Goal: Task Accomplishment & Management: Manage account settings

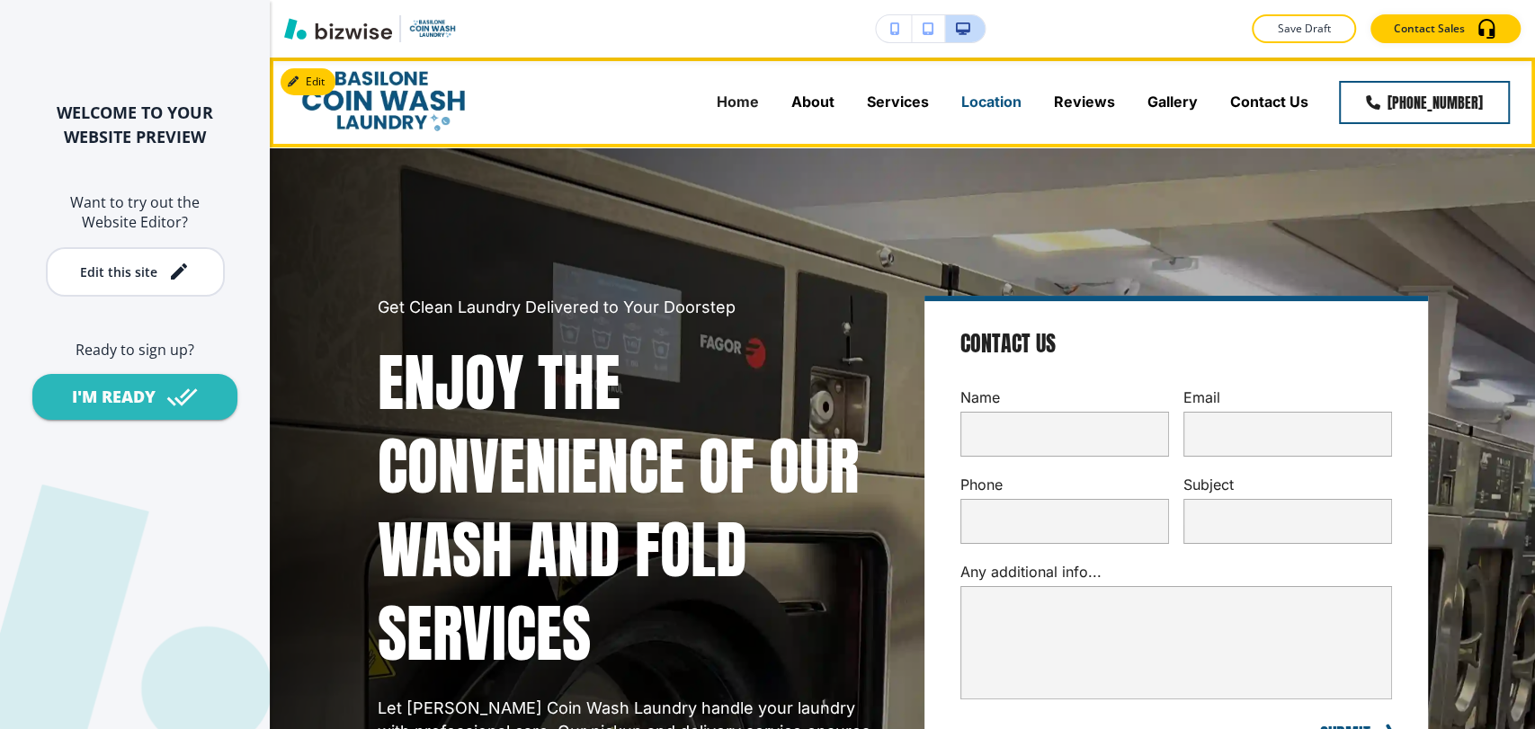
click at [972, 99] on p "Location" at bounding box center [991, 102] width 60 height 21
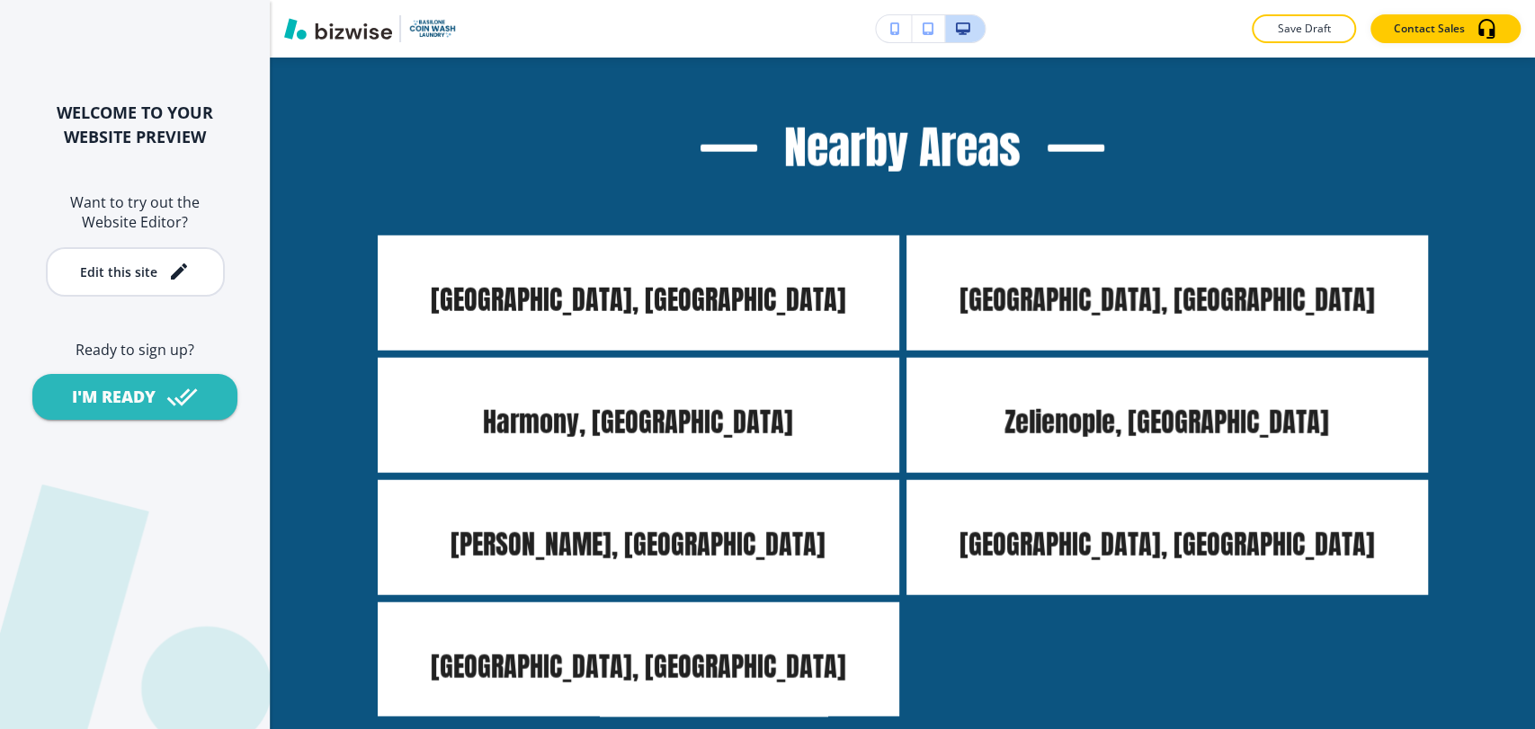
scroll to position [2797, 0]
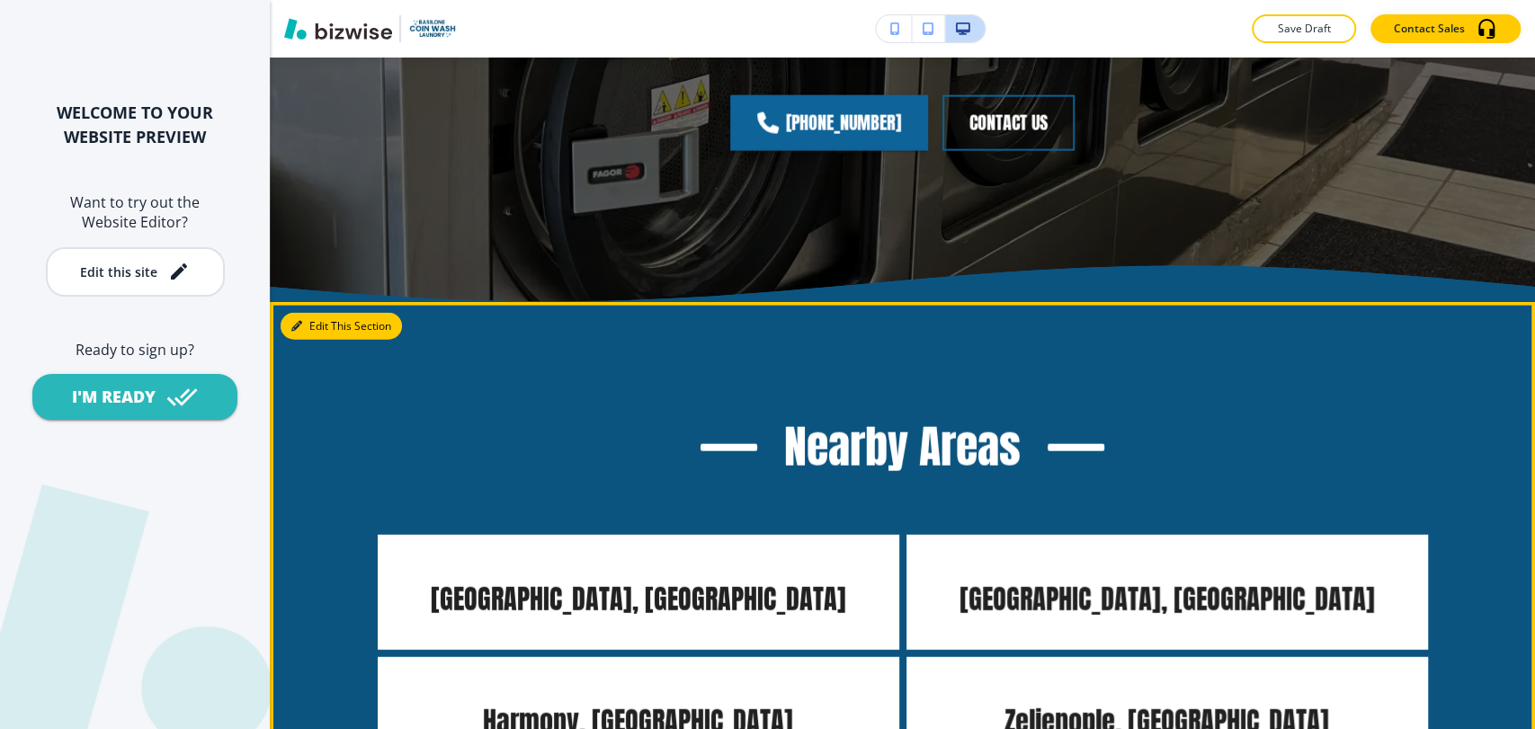
click at [307, 313] on button "Edit This Section" at bounding box center [340, 326] width 121 height 27
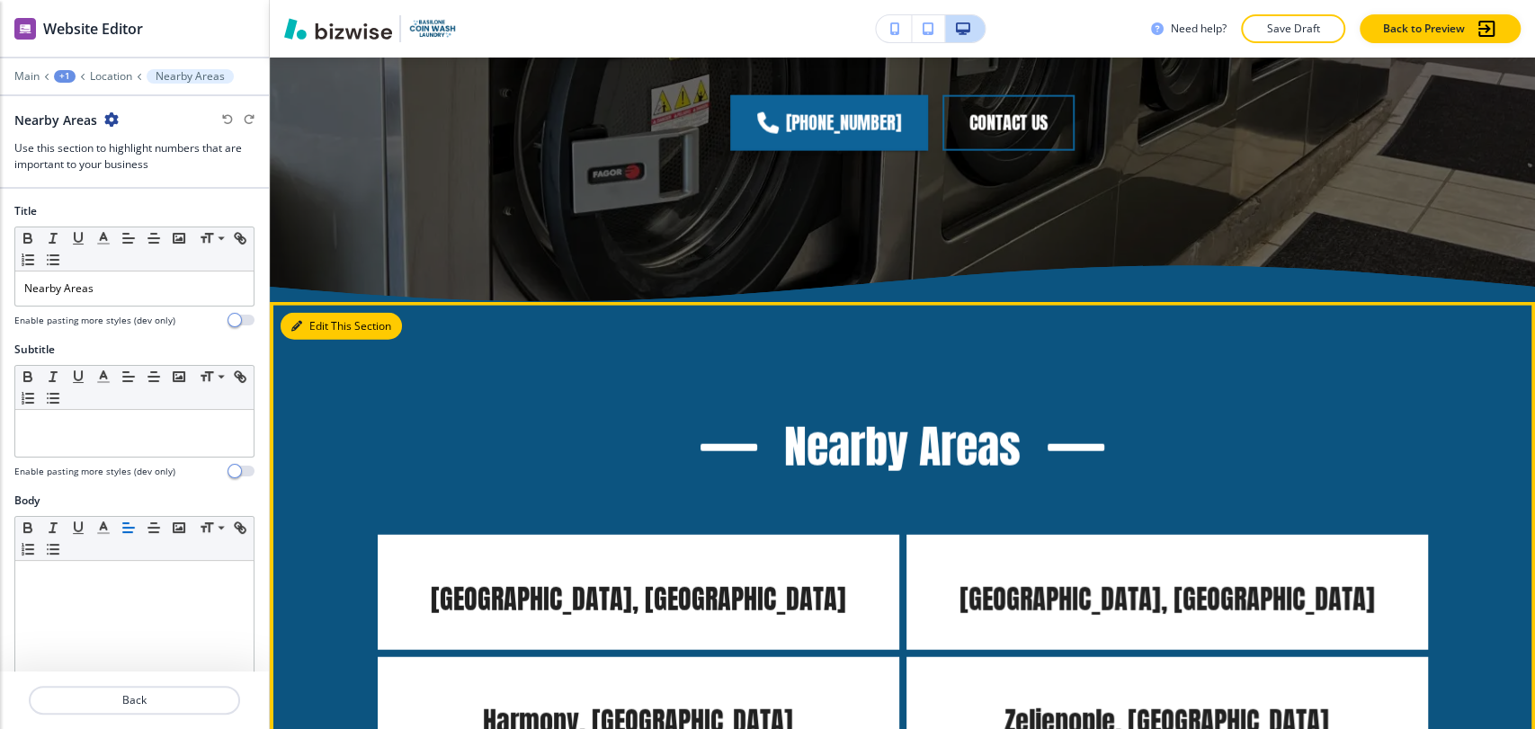
scroll to position [2849, 0]
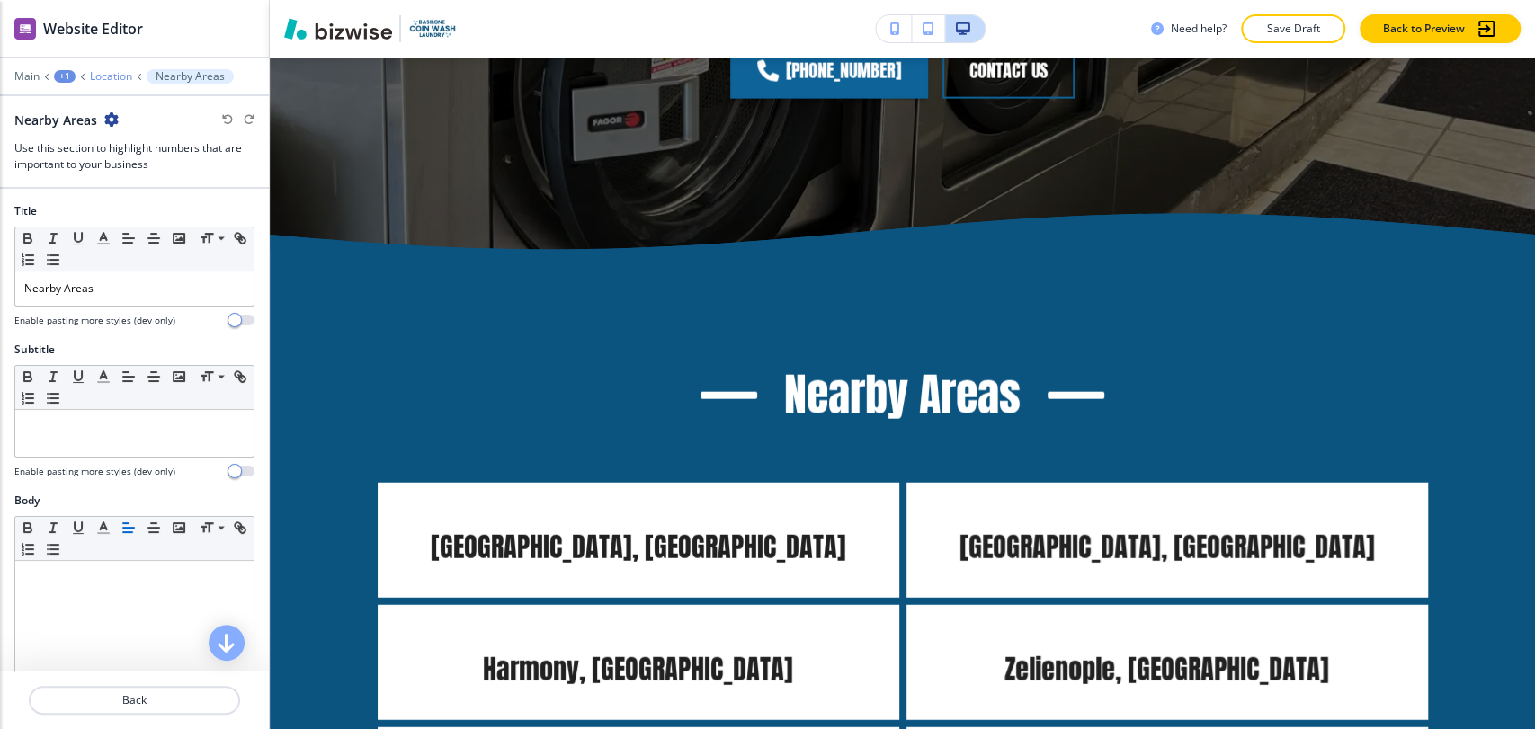
click at [111, 81] on p "Location" at bounding box center [111, 76] width 42 height 13
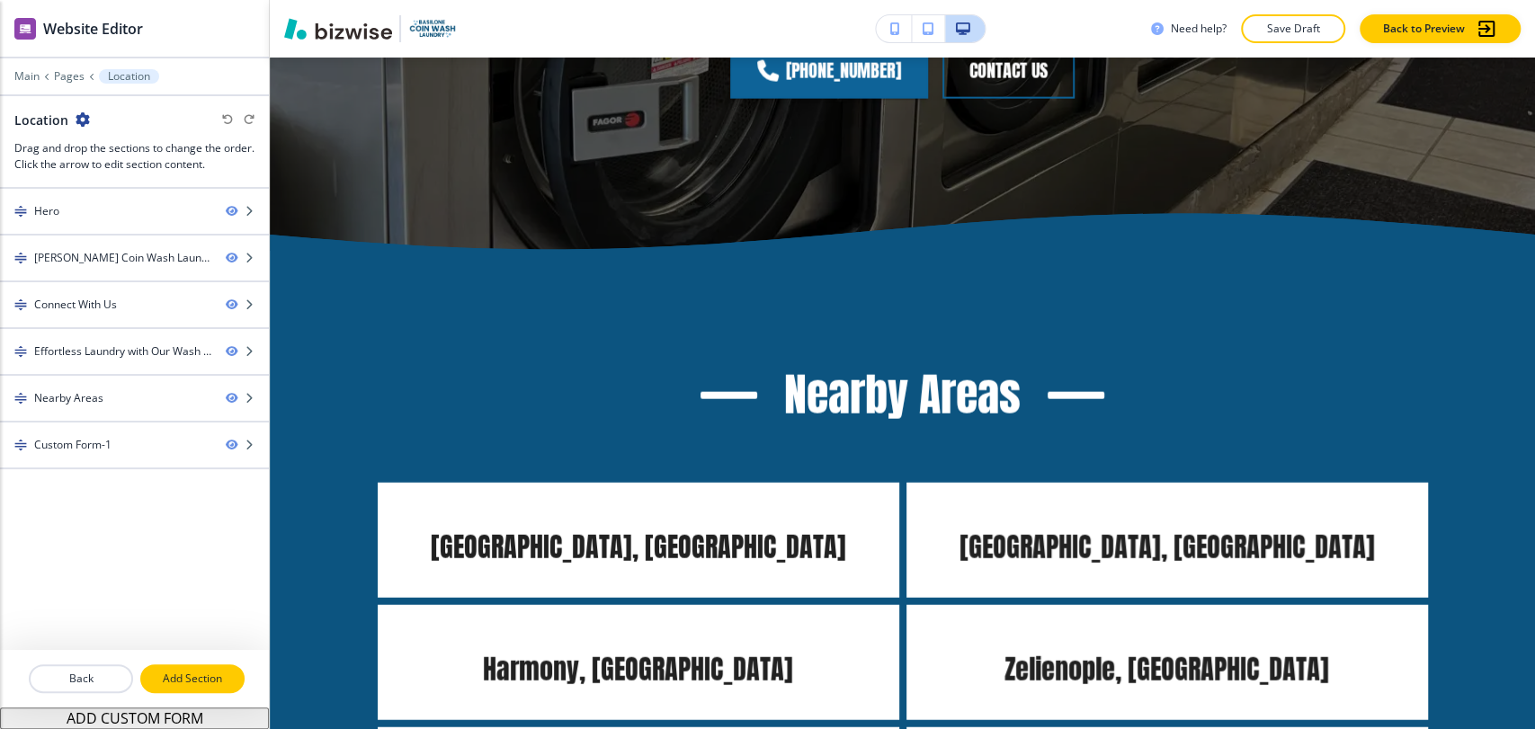
click at [162, 683] on p "Add Section" at bounding box center [192, 679] width 101 height 16
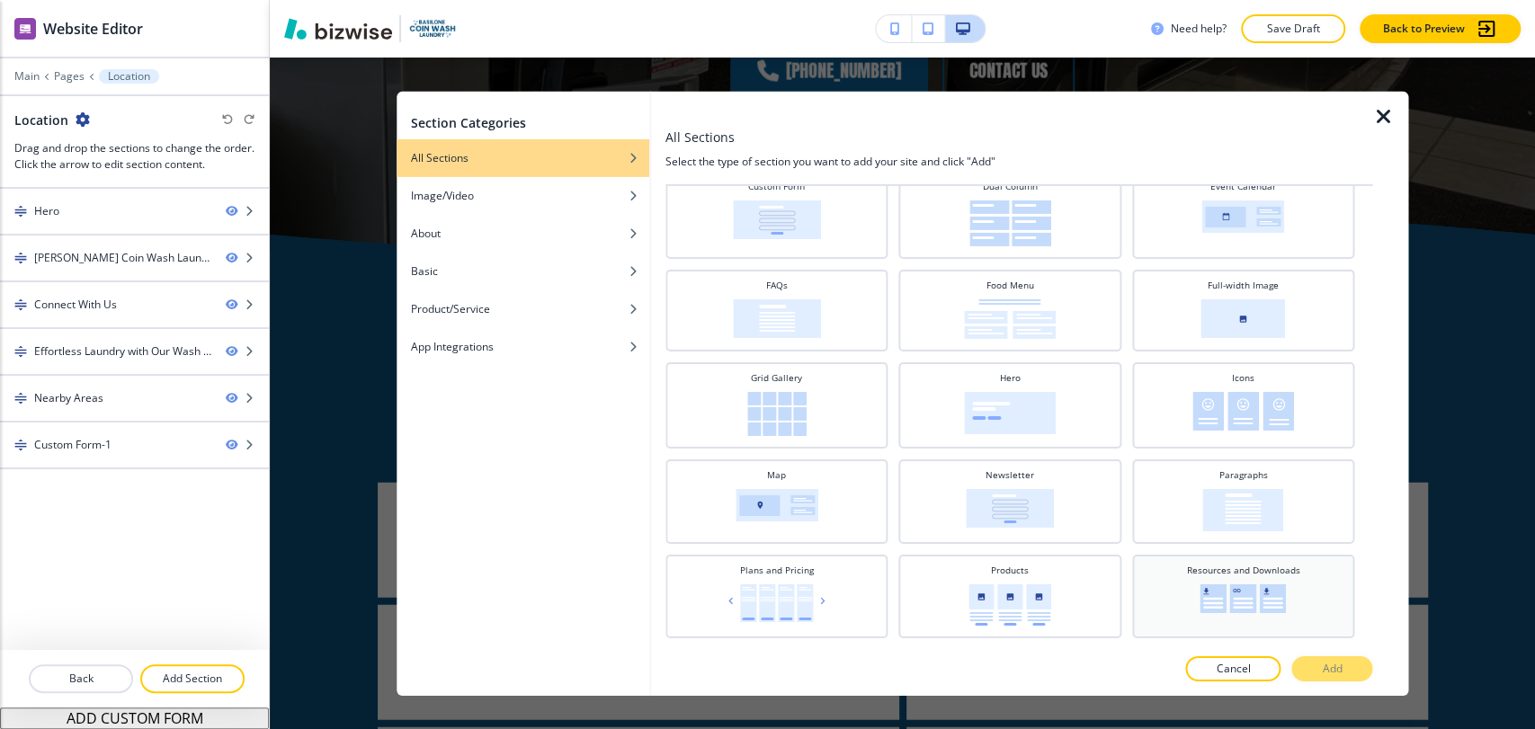
scroll to position [138, 0]
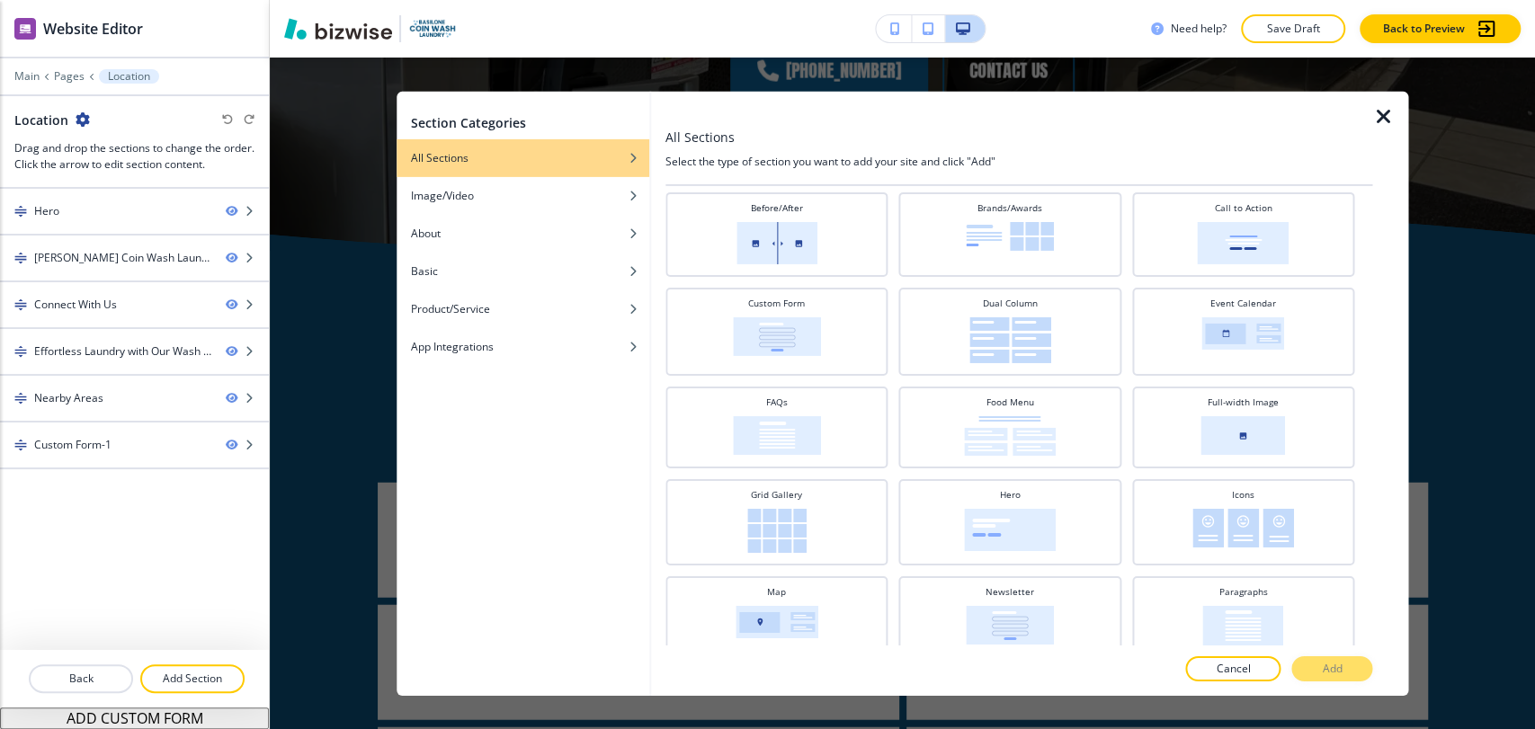
click at [1385, 120] on icon "button" at bounding box center [1383, 116] width 22 height 22
